Goal: Information Seeking & Learning: Understand process/instructions

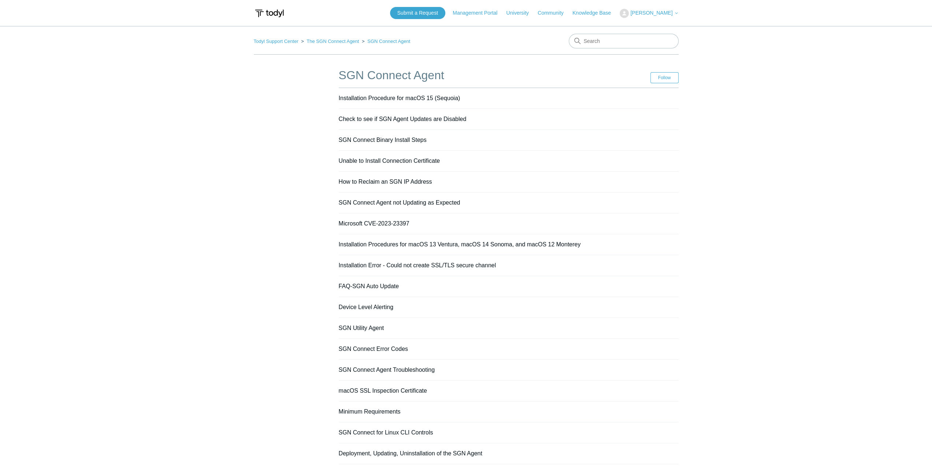
scroll to position [67, 0]
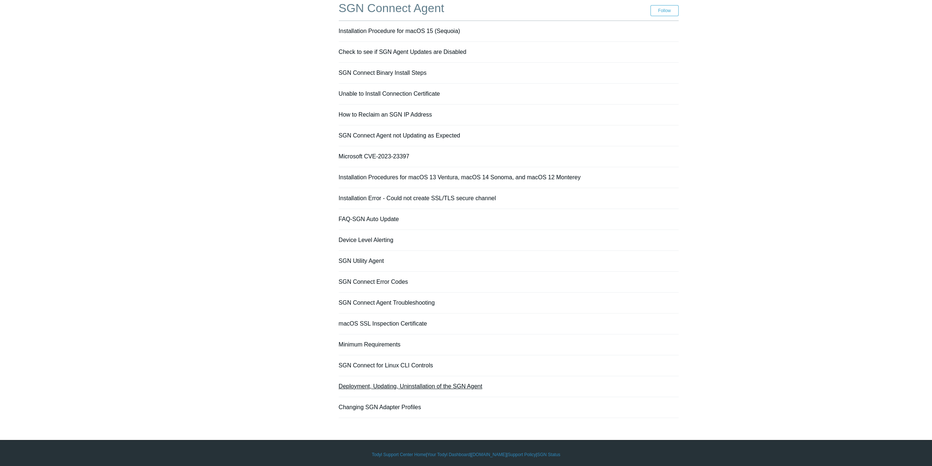
click at [421, 386] on link "Deployment, Updating, Uninstallation of the SGN Agent" at bounding box center [411, 386] width 144 height 6
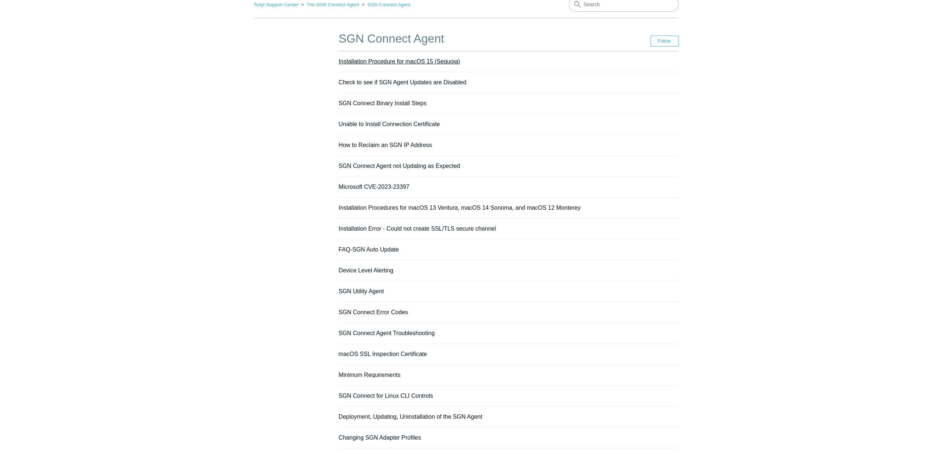
click at [406, 59] on link "Installation Procedure for macOS 15 (Sequoia)" at bounding box center [400, 61] width 122 height 6
click at [459, 417] on li "Deployment, Updating, Uninstallation of the SGN Agent" at bounding box center [509, 416] width 340 height 21
click at [461, 416] on link "Deployment, Updating, Uninstallation of the SGN Agent" at bounding box center [411, 416] width 144 height 6
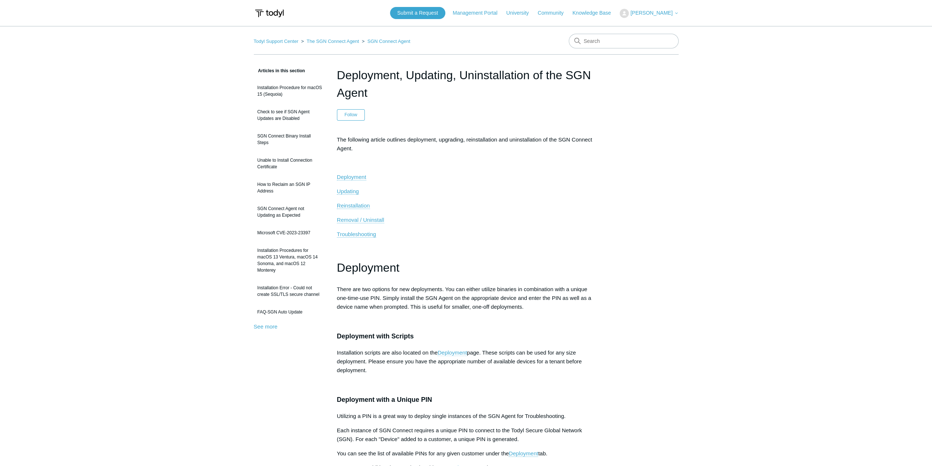
click at [448, 352] on link "Deployment" at bounding box center [452, 352] width 29 height 7
drag, startPoint x: 689, startPoint y: 325, endPoint x: 653, endPoint y: 136, distance: 192.7
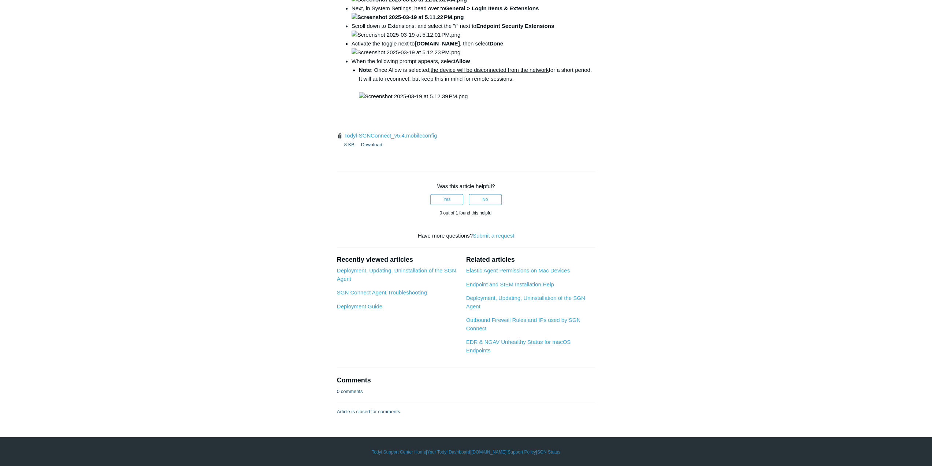
scroll to position [2345, 0]
drag, startPoint x: 654, startPoint y: 348, endPoint x: 655, endPoint y: 329, distance: 19.1
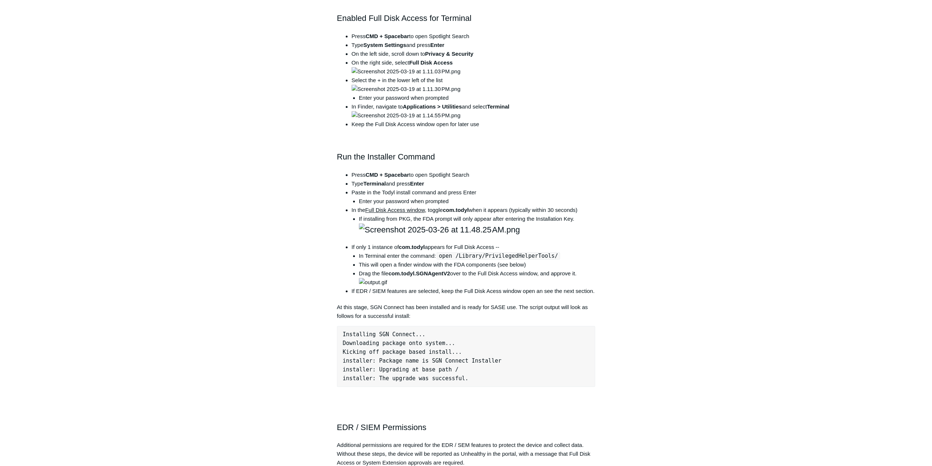
drag, startPoint x: 653, startPoint y: 315, endPoint x: 625, endPoint y: 160, distance: 157.1
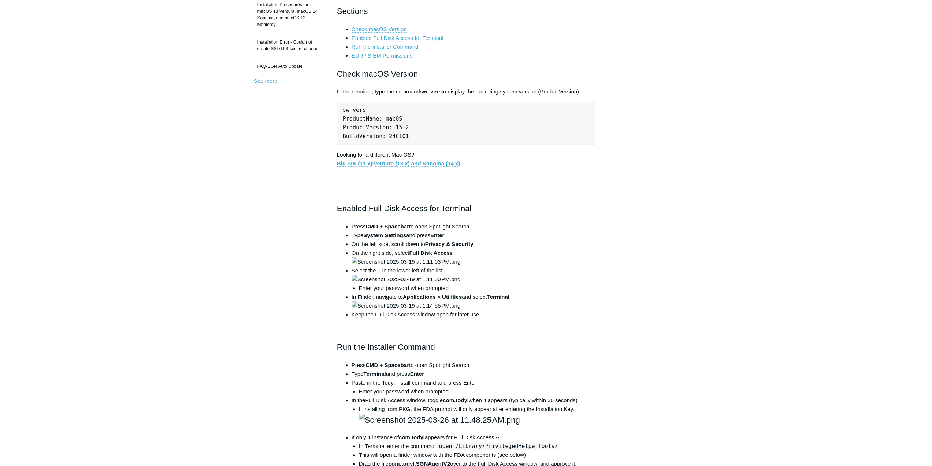
scroll to position [36, 0]
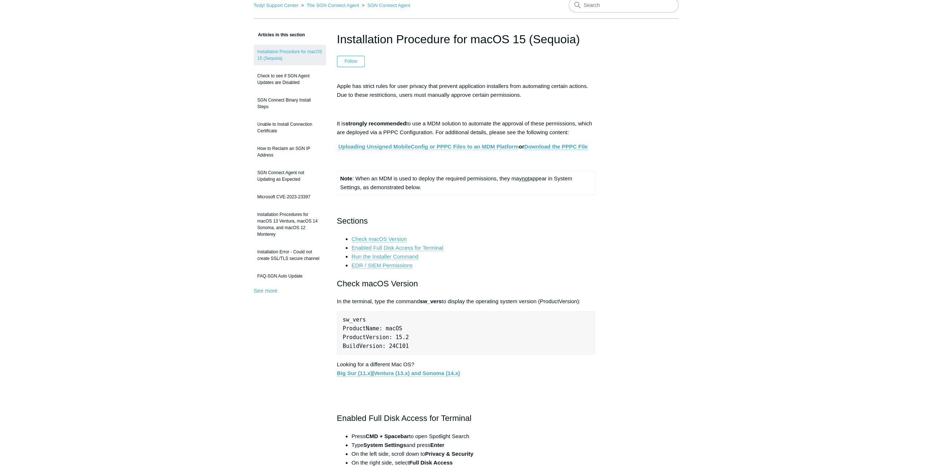
drag, startPoint x: 676, startPoint y: 265, endPoint x: 654, endPoint y: 161, distance: 106.8
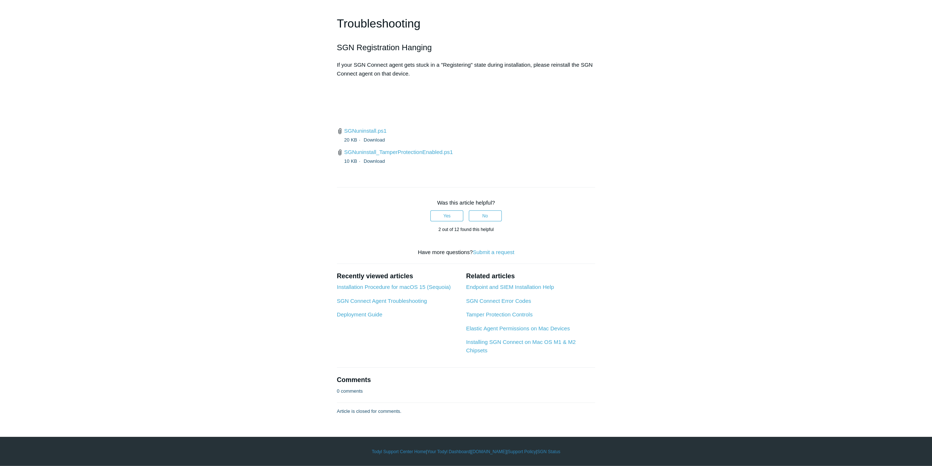
drag, startPoint x: 580, startPoint y: 196, endPoint x: 607, endPoint y: 363, distance: 168.5
drag, startPoint x: 665, startPoint y: 274, endPoint x: 661, endPoint y: 254, distance: 20.2
